Goal: Task Accomplishment & Management: Use online tool/utility

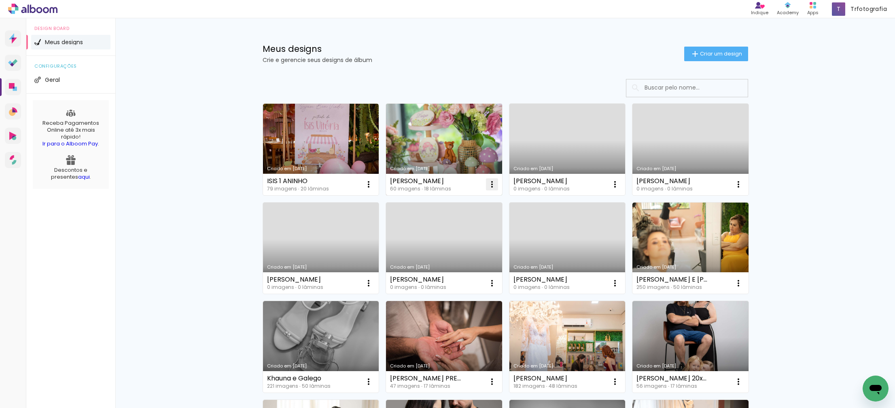
click at [491, 182] on iron-icon at bounding box center [492, 184] width 10 height 10
click at [456, 219] on span "Fazer uma cópia" at bounding box center [461, 219] width 47 height 6
type input "Cópia de [PERSON_NAME]"
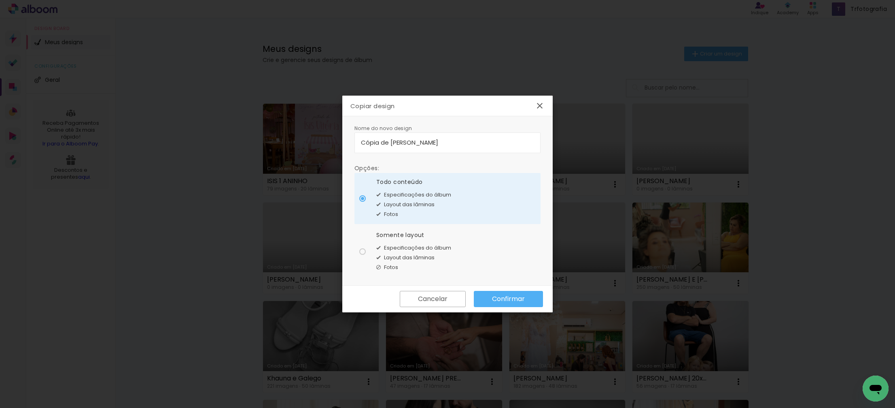
click at [0, 0] on slot "Confirmar" at bounding box center [0, 0] width 0 height 0
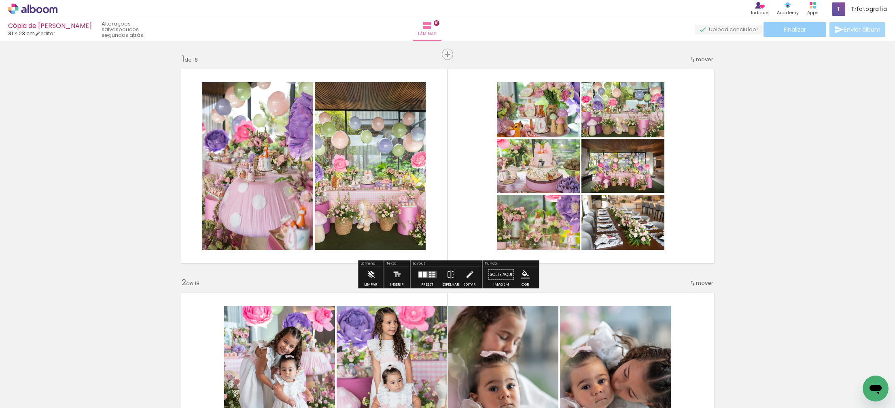
click at [793, 27] on span "Finalizar" at bounding box center [795, 30] width 22 height 6
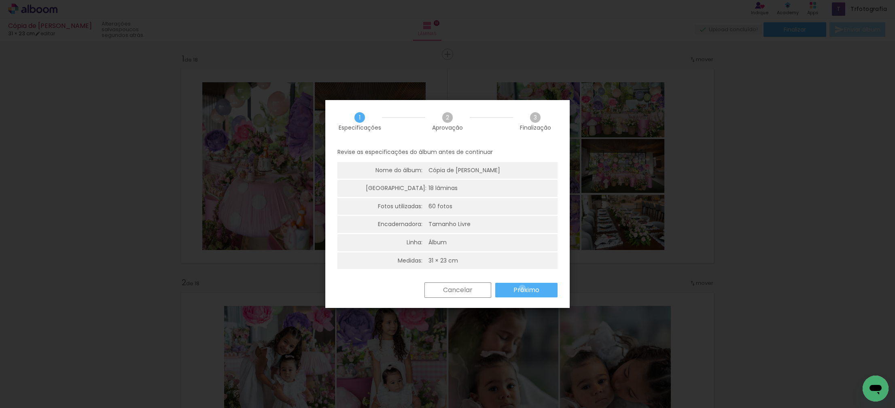
click at [0, 0] on slot "Próximo" at bounding box center [0, 0] width 0 height 0
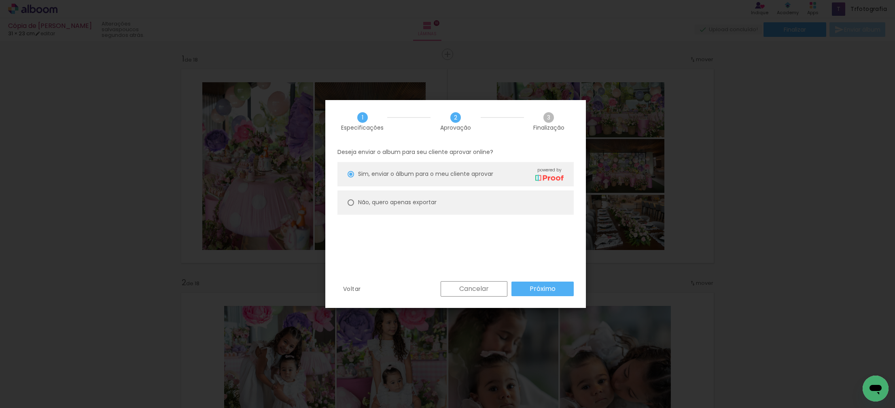
click at [0, 0] on slot "Próximo" at bounding box center [0, 0] width 0 height 0
